Goal: Navigation & Orientation: Find specific page/section

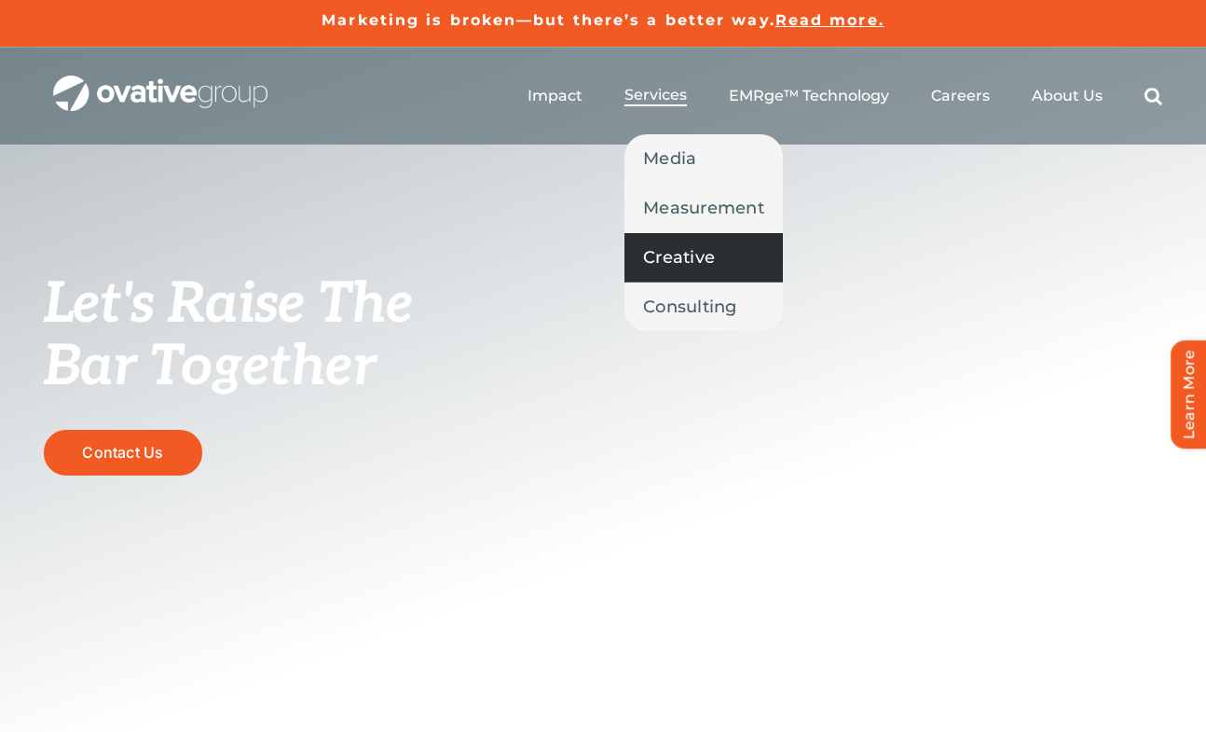
click at [669, 260] on span "Creative" at bounding box center [679, 257] width 72 height 26
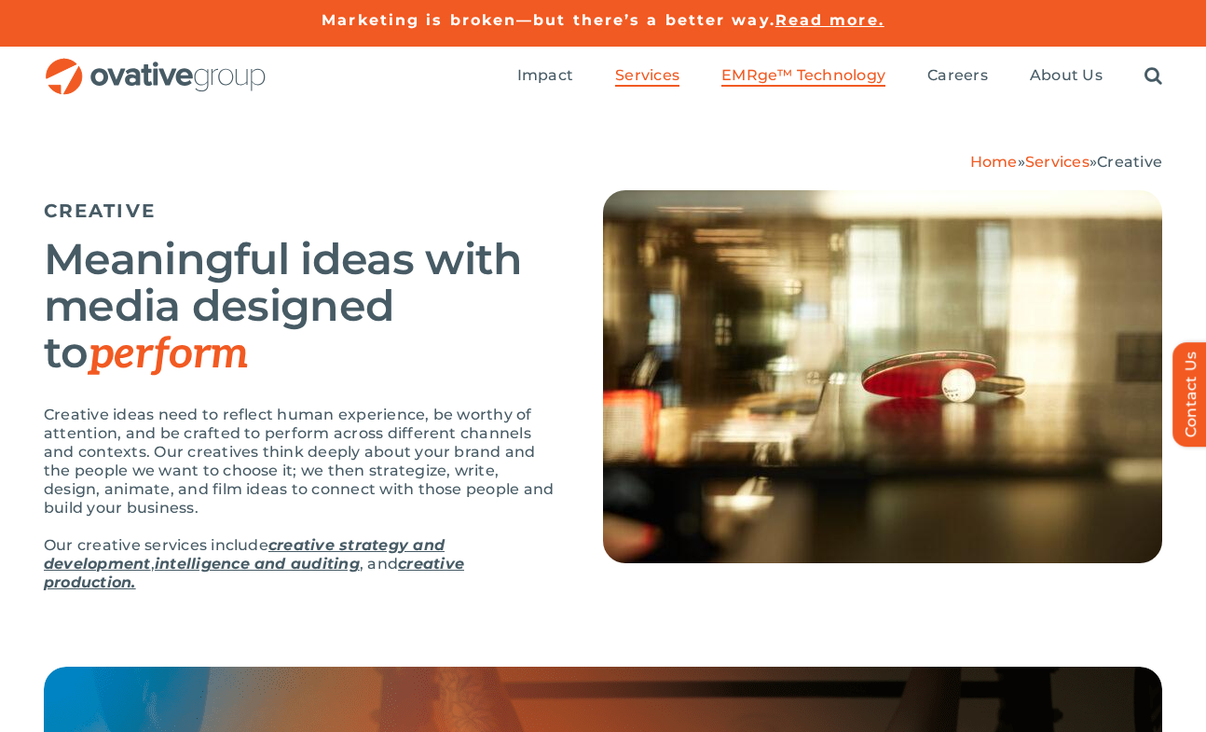
click at [820, 71] on span "EMRge™ Technology" at bounding box center [803, 75] width 164 height 19
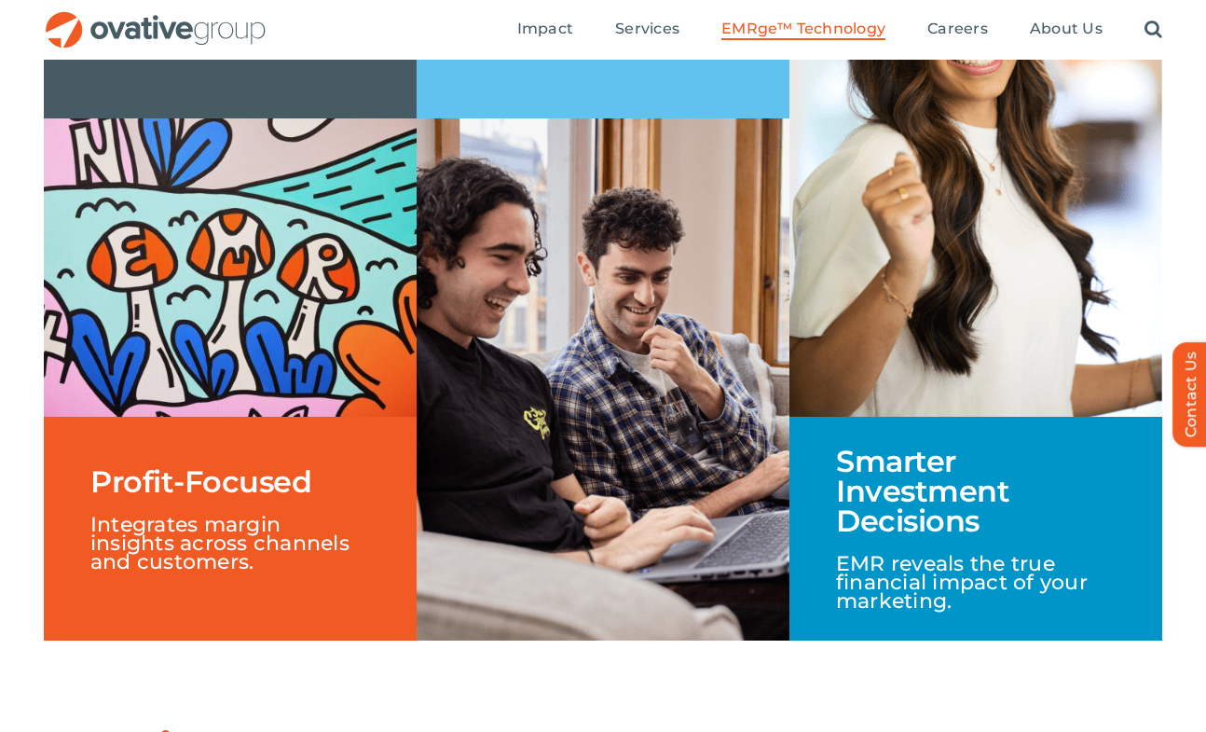
scroll to position [3048, 0]
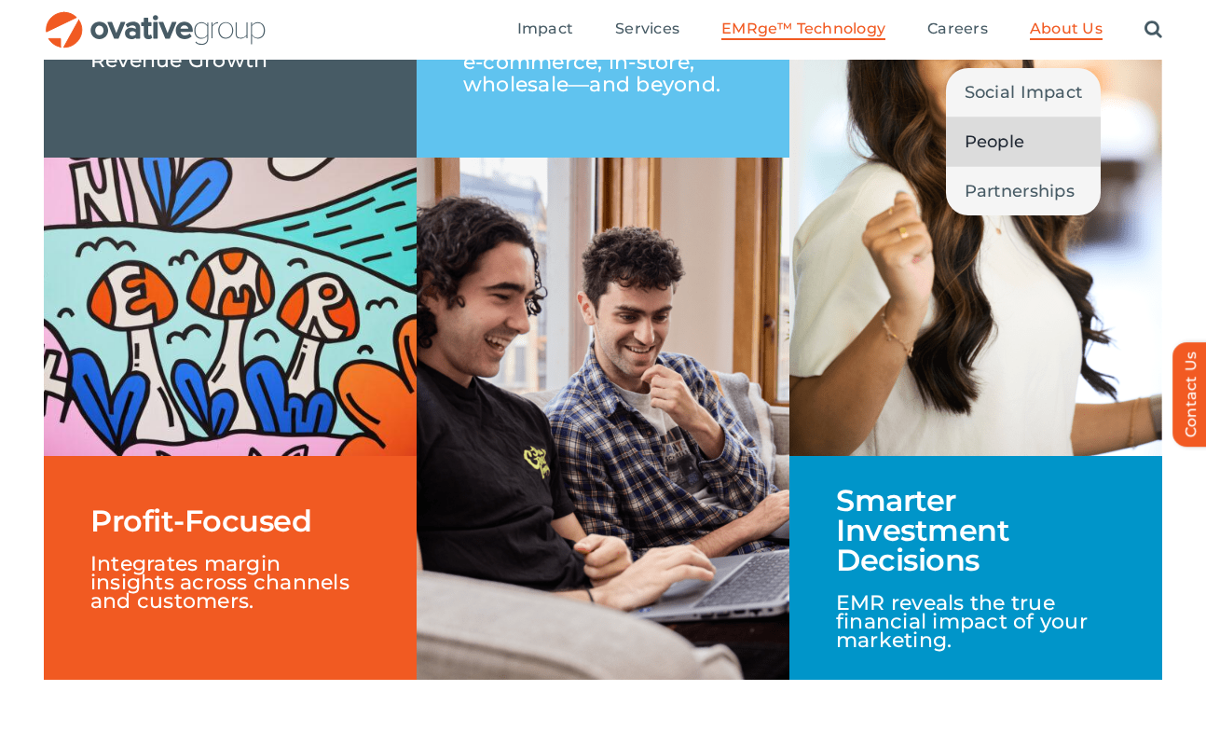
click at [985, 144] on span "People" at bounding box center [994, 142] width 61 height 26
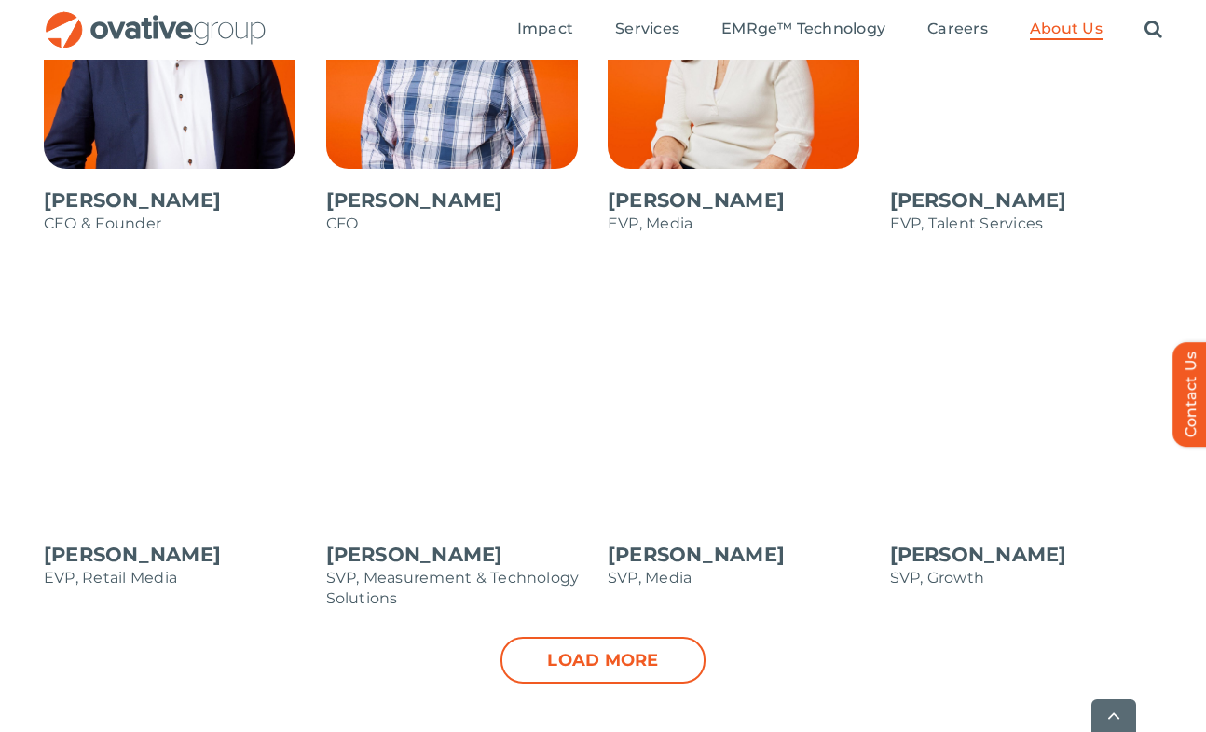
scroll to position [1790, 0]
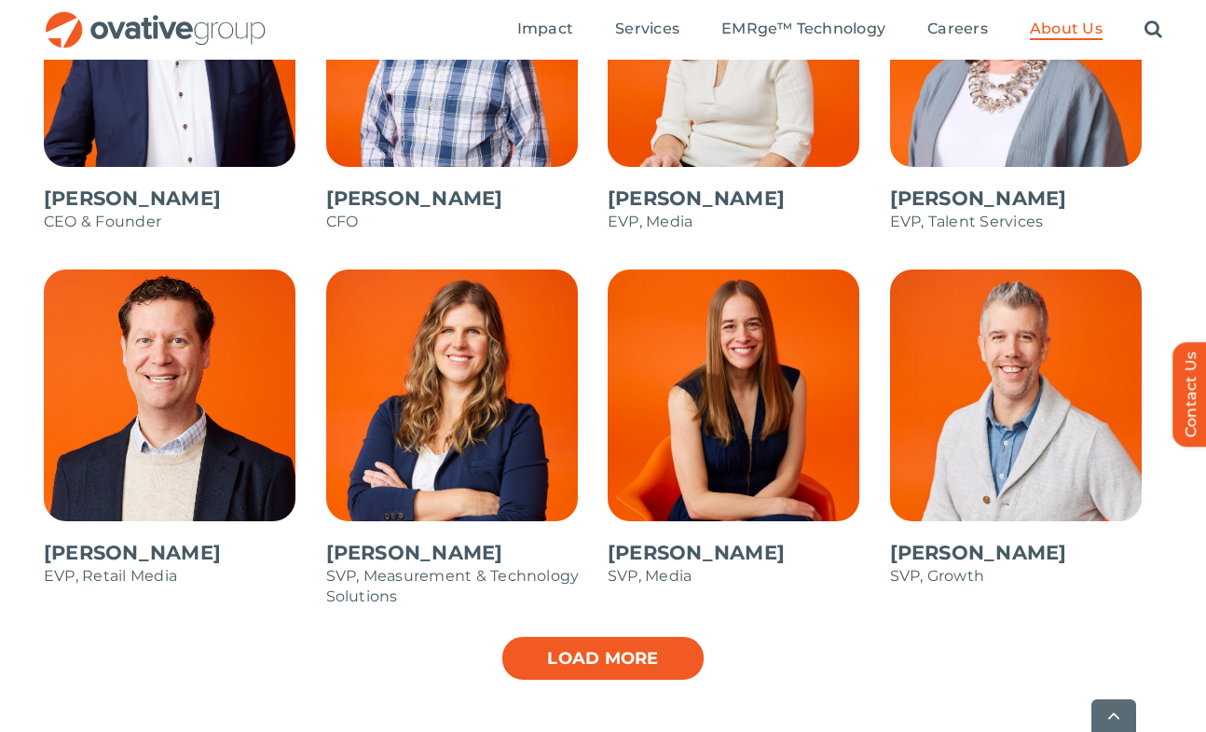
click at [583, 657] on link "Load more" at bounding box center [602, 658] width 205 height 47
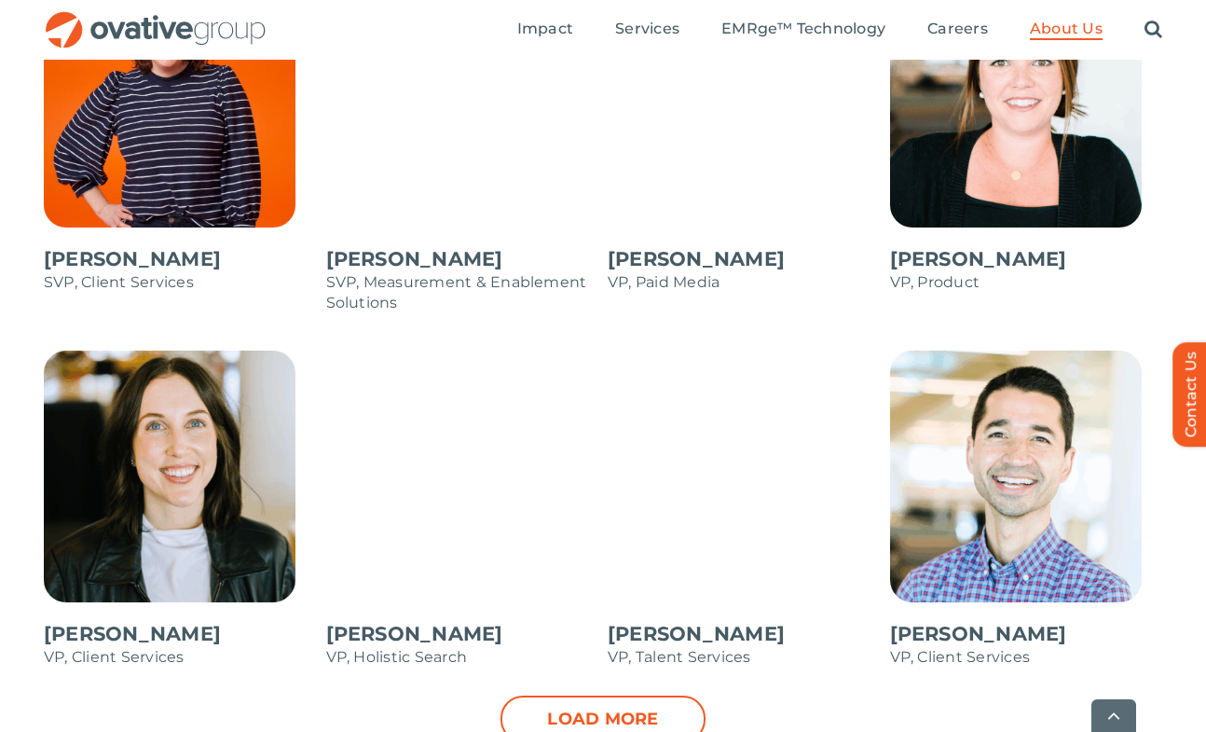
scroll to position [2466, 0]
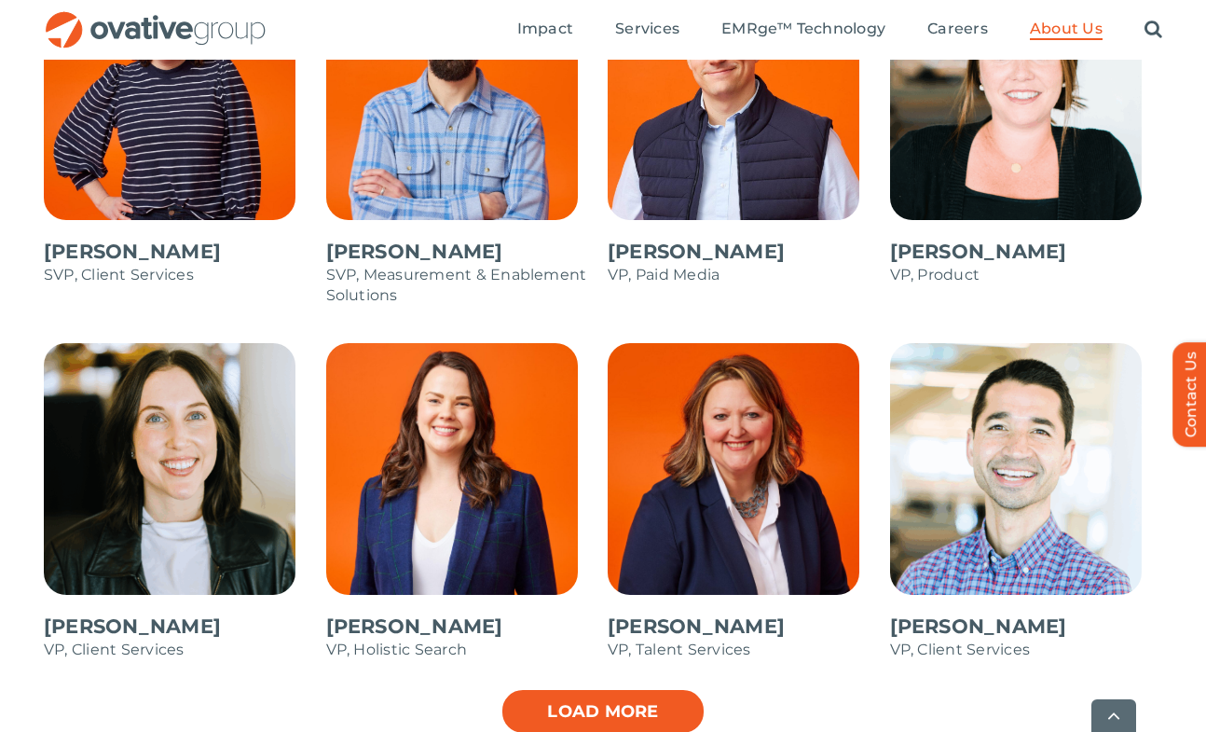
click at [538, 705] on link "Load more" at bounding box center [602, 711] width 205 height 47
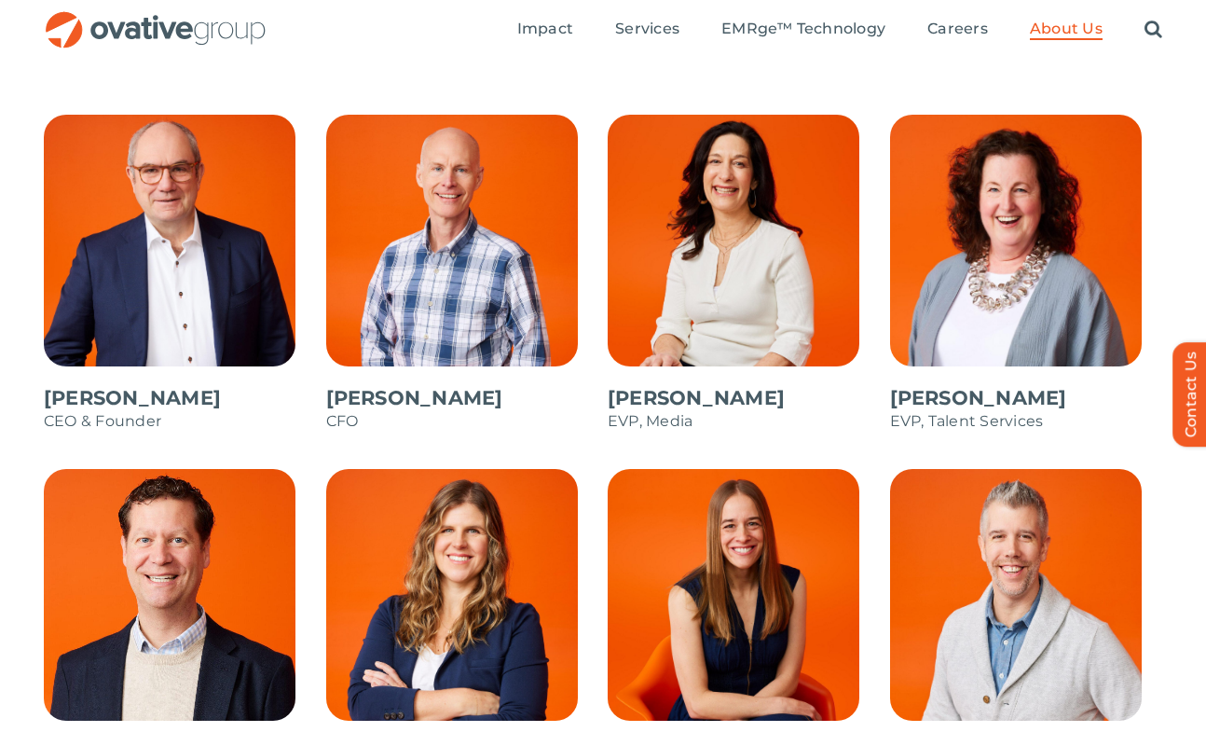
scroll to position [1570, 0]
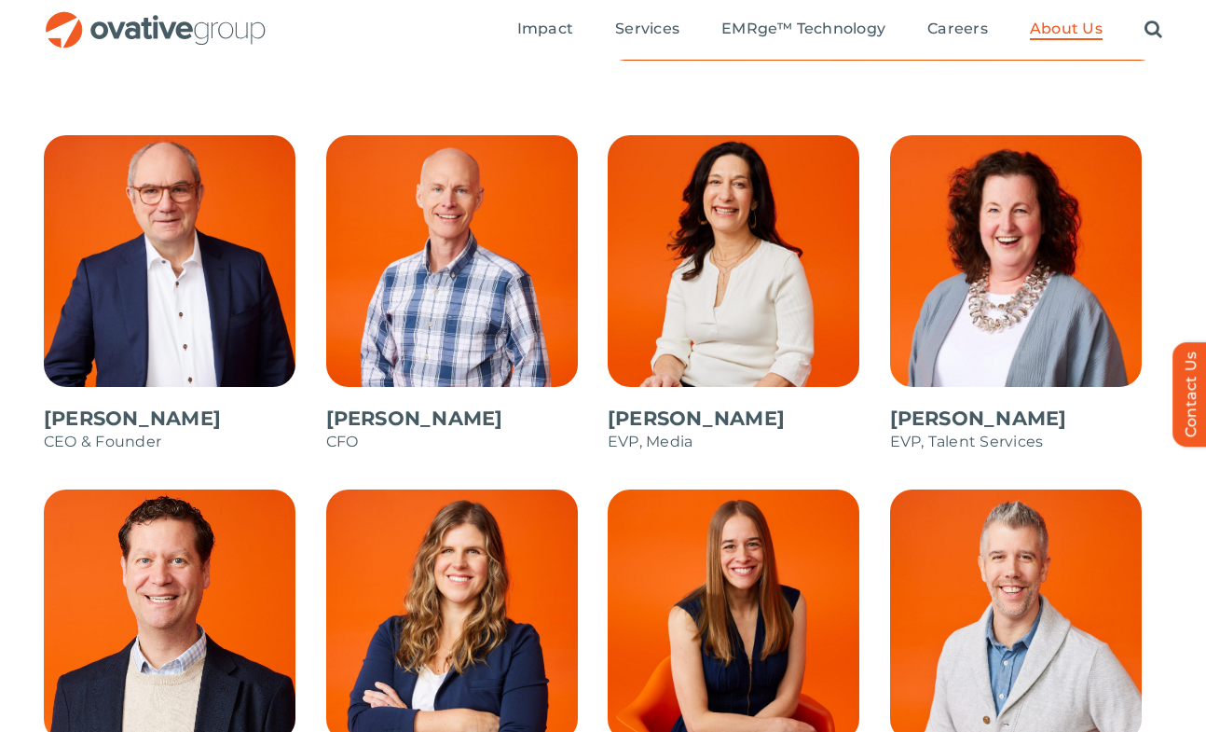
click at [155, 288] on span at bounding box center [180, 302] width 273 height 335
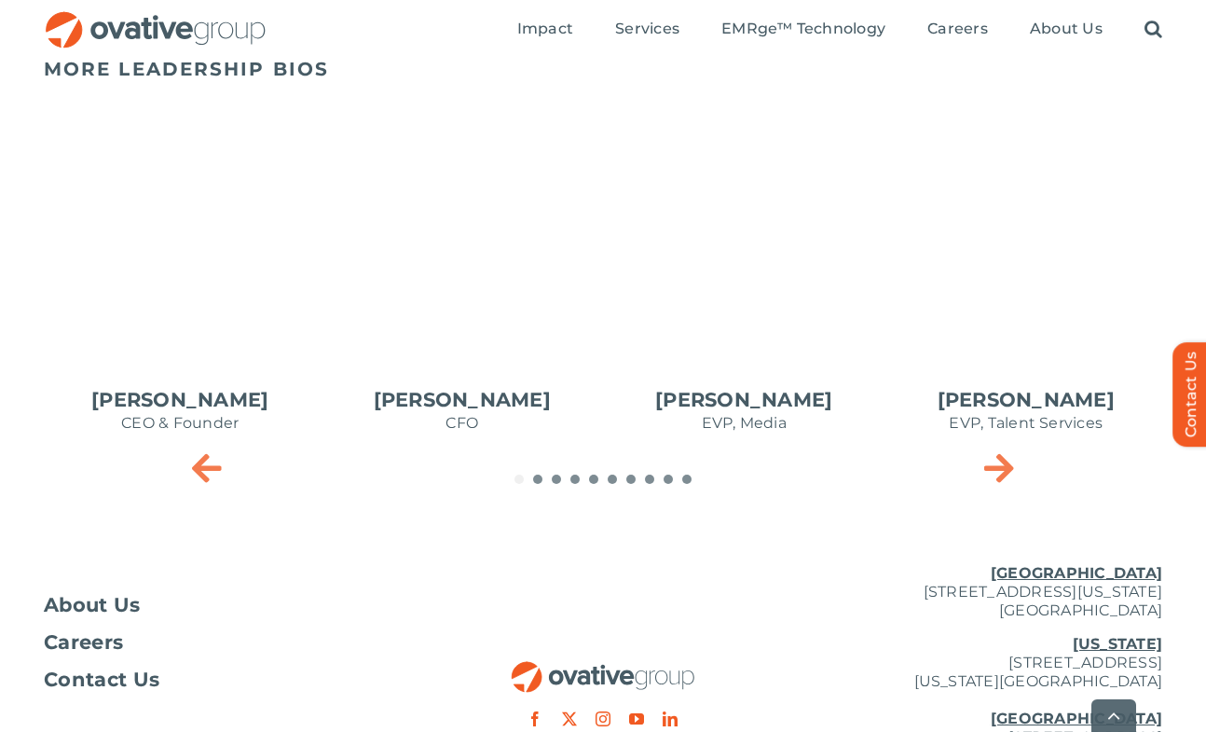
scroll to position [910, 0]
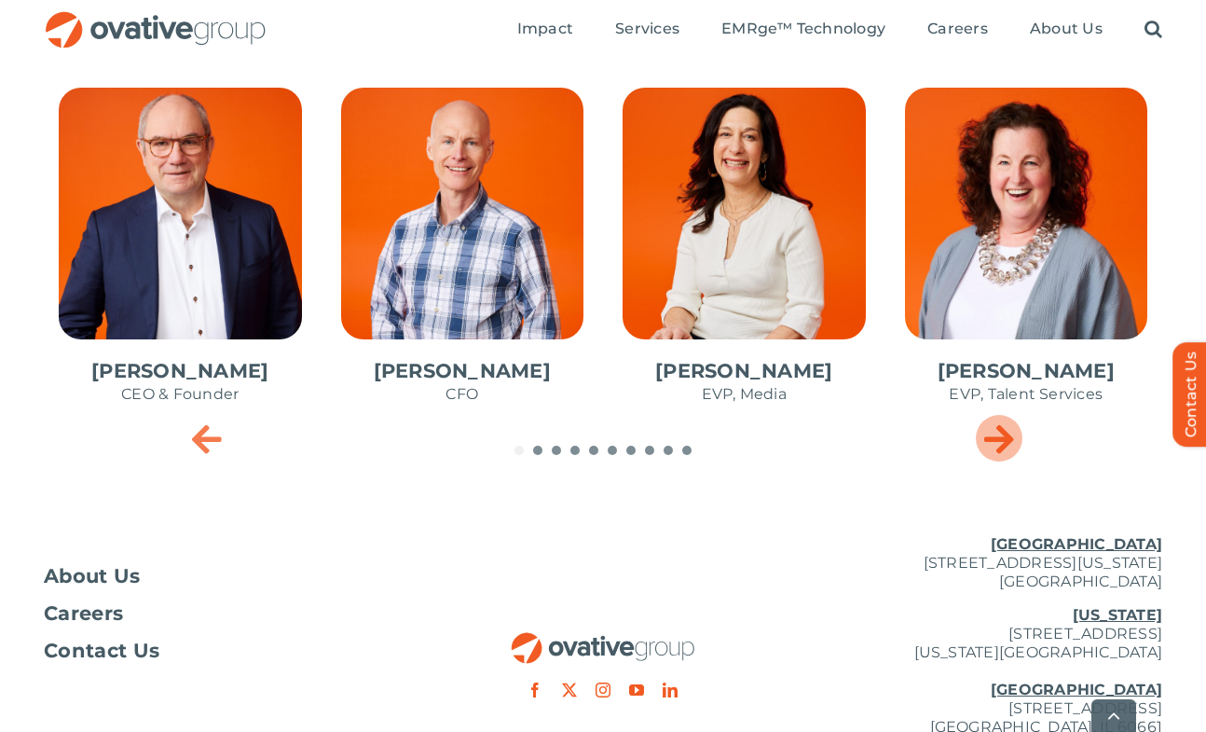
click at [1012, 440] on icon "Next slide" at bounding box center [999, 437] width 30 height 37
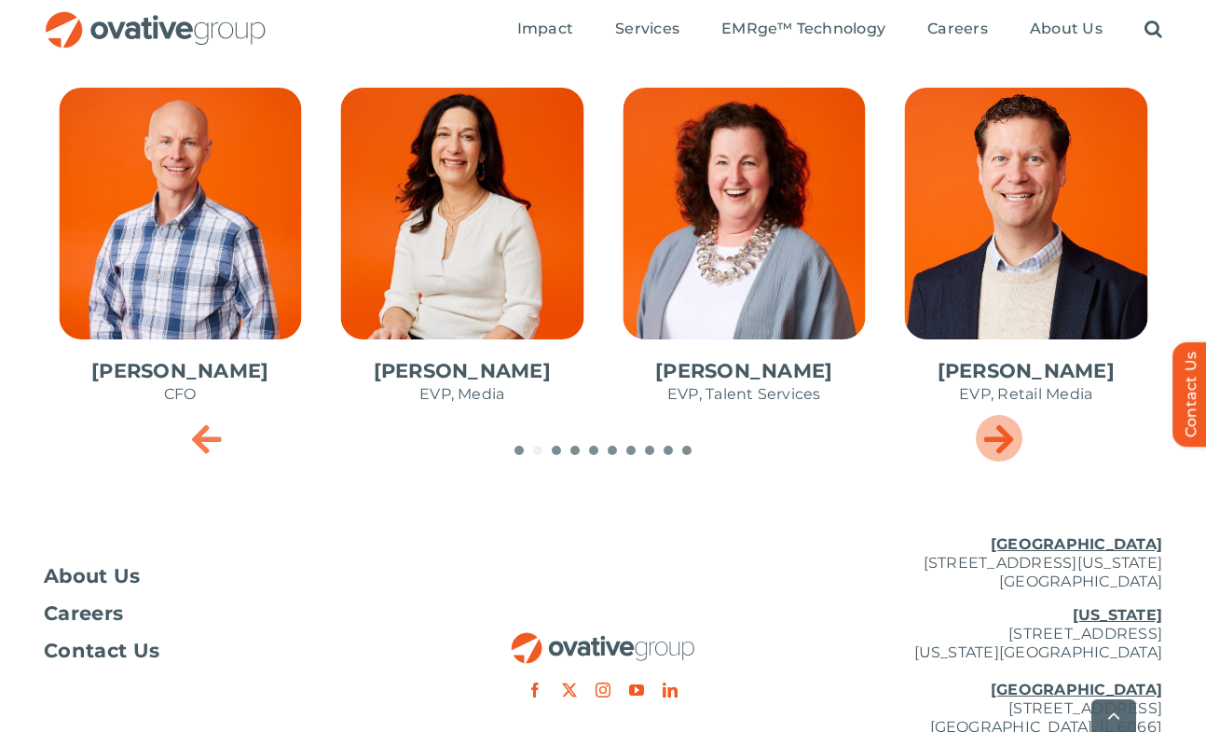
click at [1009, 437] on icon "Next slide" at bounding box center [999, 437] width 30 height 37
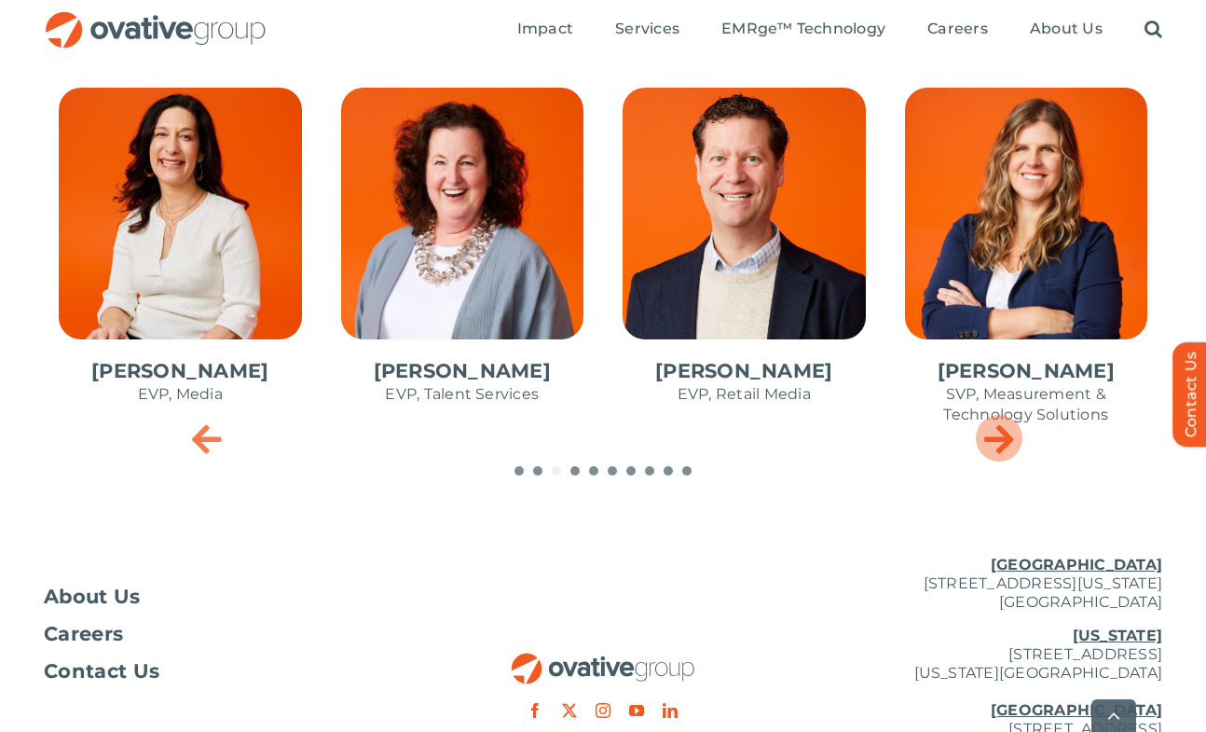
click at [1009, 437] on icon "Next slide" at bounding box center [999, 437] width 30 height 37
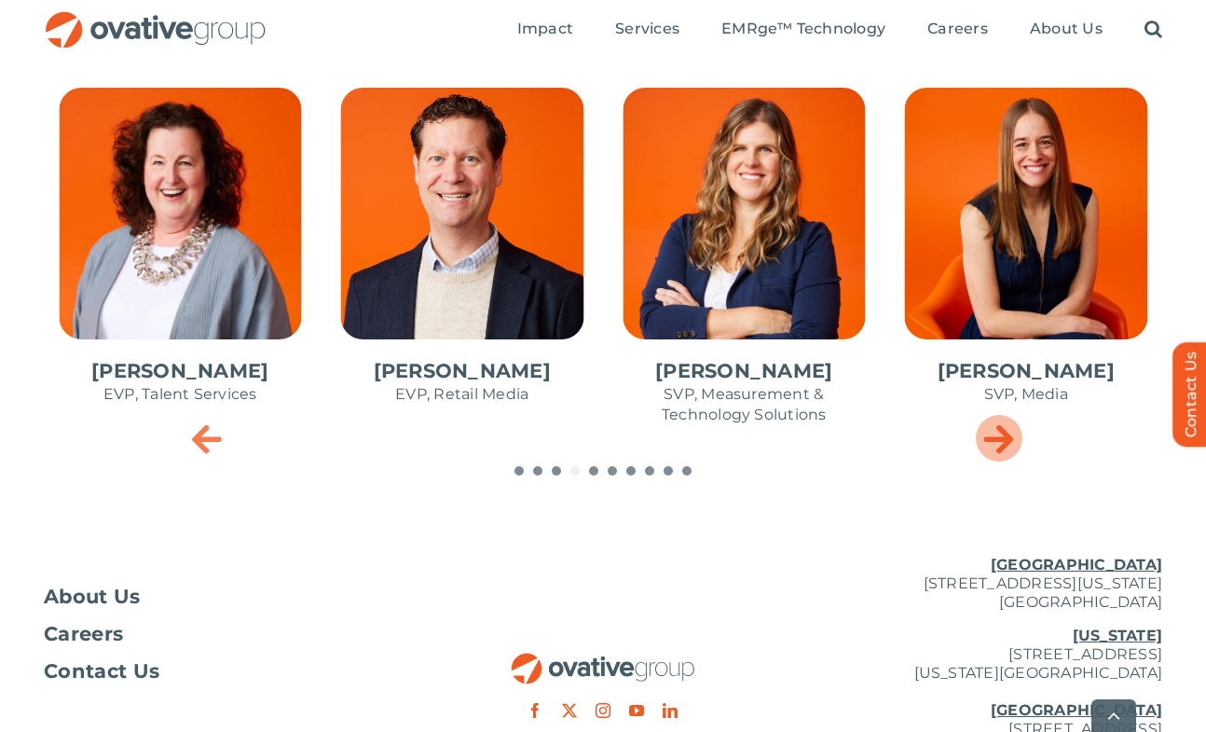
click at [1009, 437] on icon "Next slide" at bounding box center [999, 437] width 30 height 37
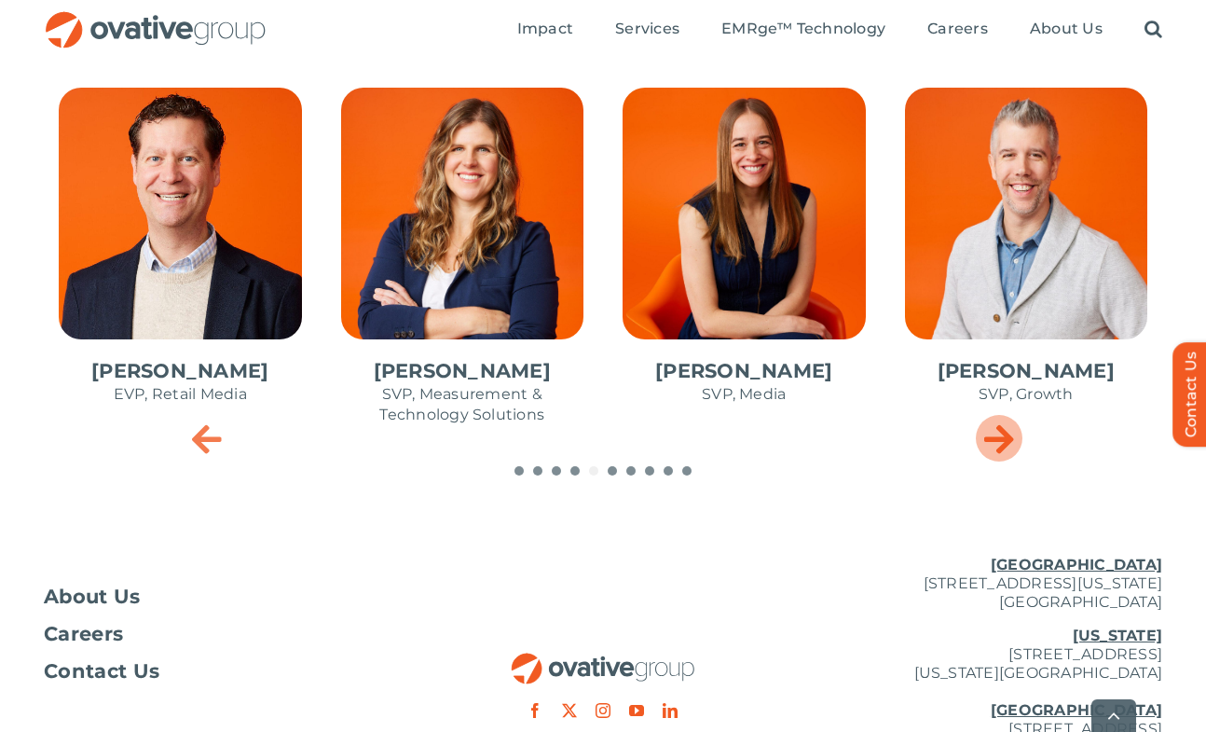
click at [1007, 436] on icon "Next slide" at bounding box center [999, 437] width 30 height 37
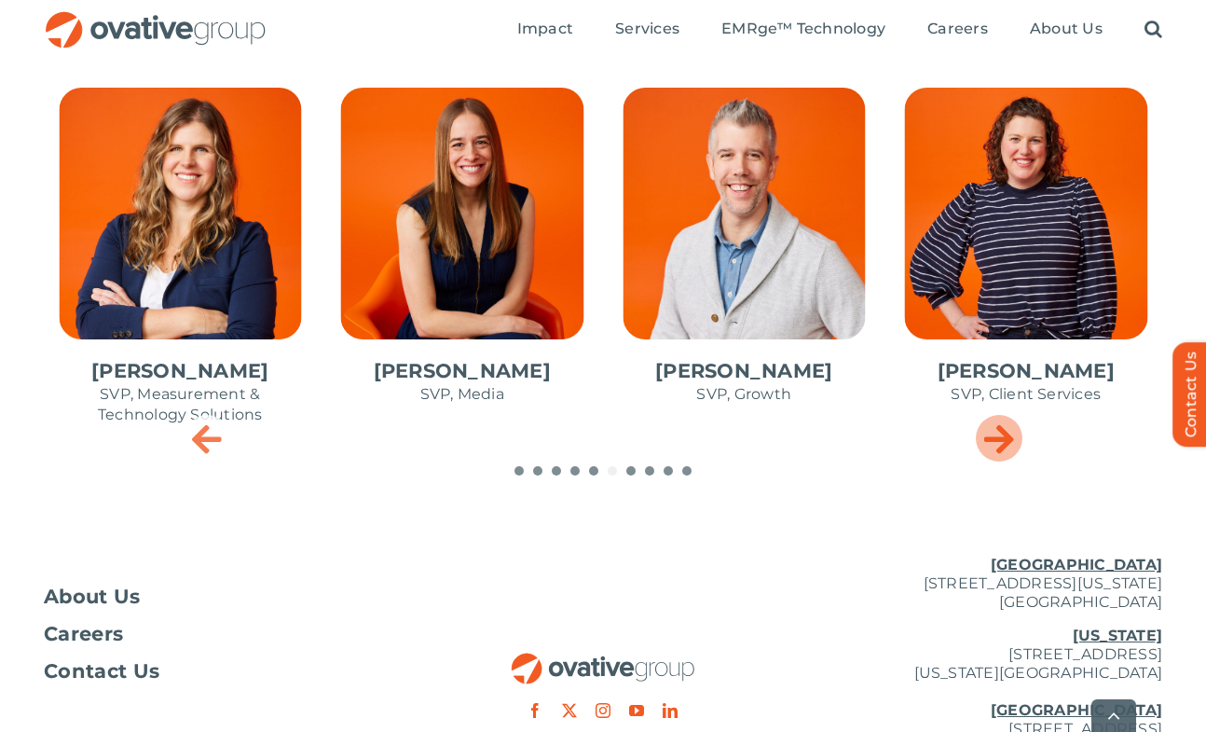
click at [1006, 437] on icon "Next slide" at bounding box center [999, 437] width 30 height 37
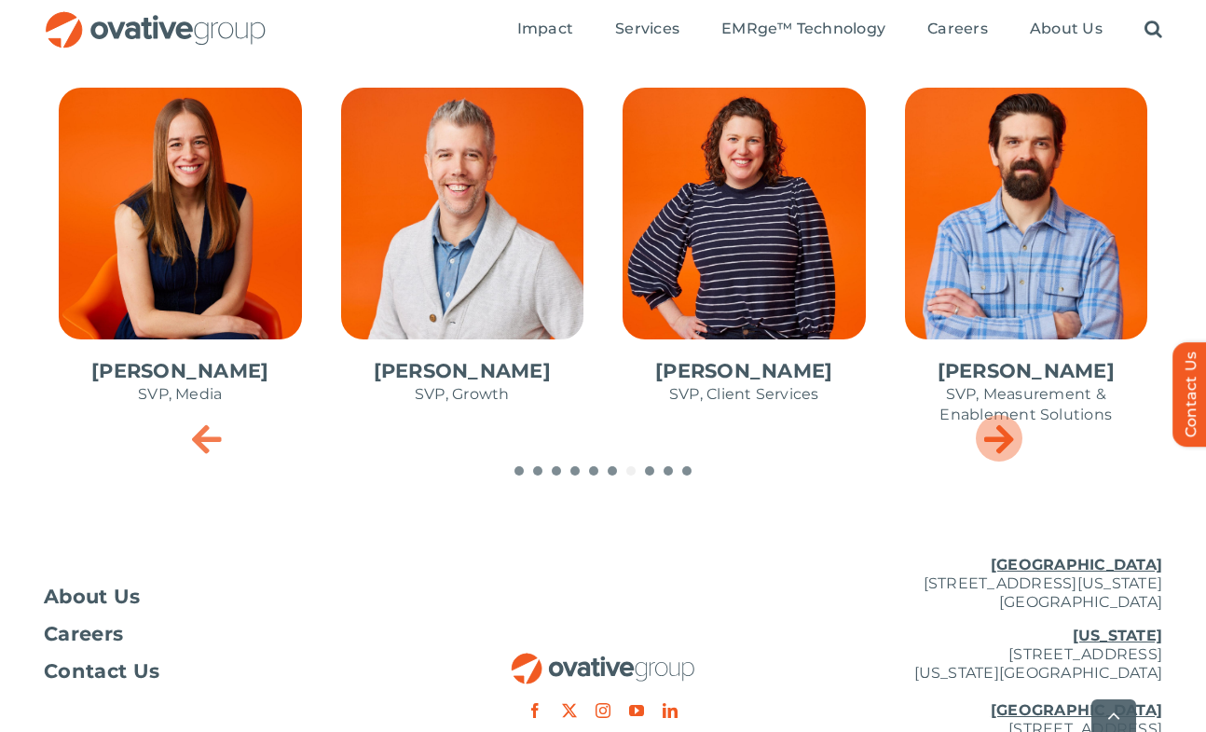
click at [1005, 436] on icon "Next slide" at bounding box center [999, 437] width 30 height 37
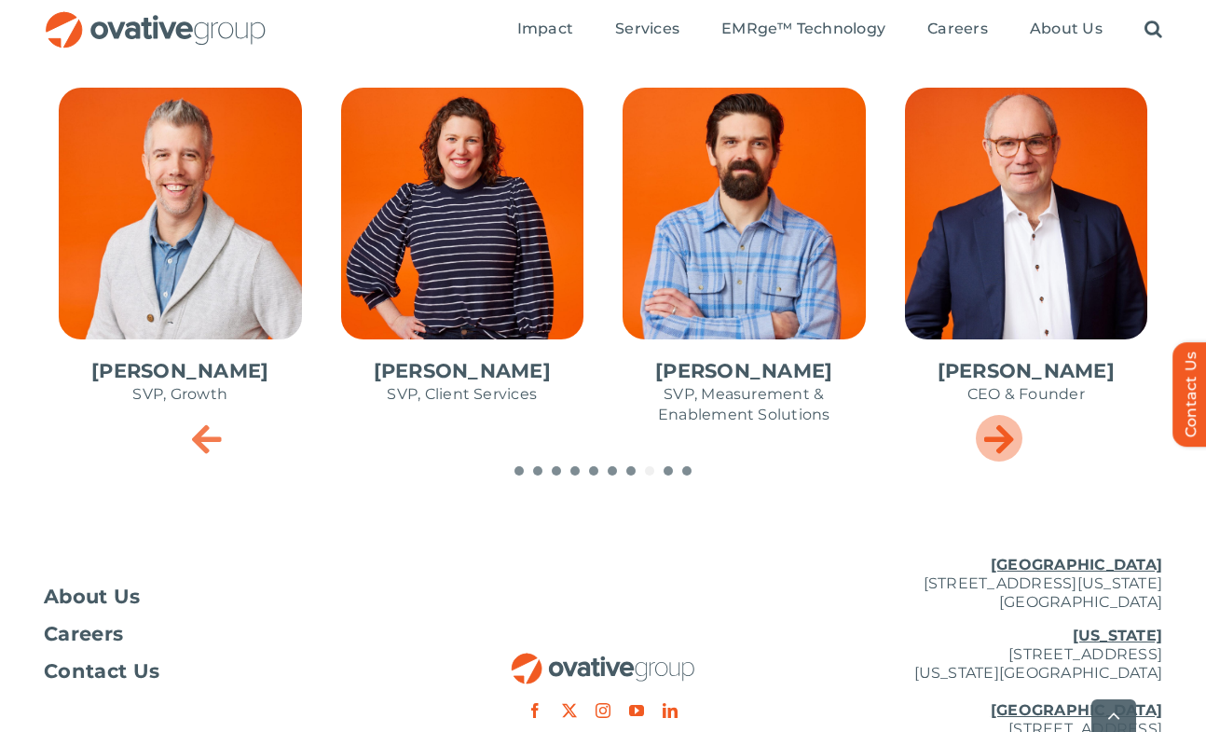
click at [1004, 434] on icon "Next slide" at bounding box center [999, 437] width 30 height 37
